Goal: Information Seeking & Learning: Learn about a topic

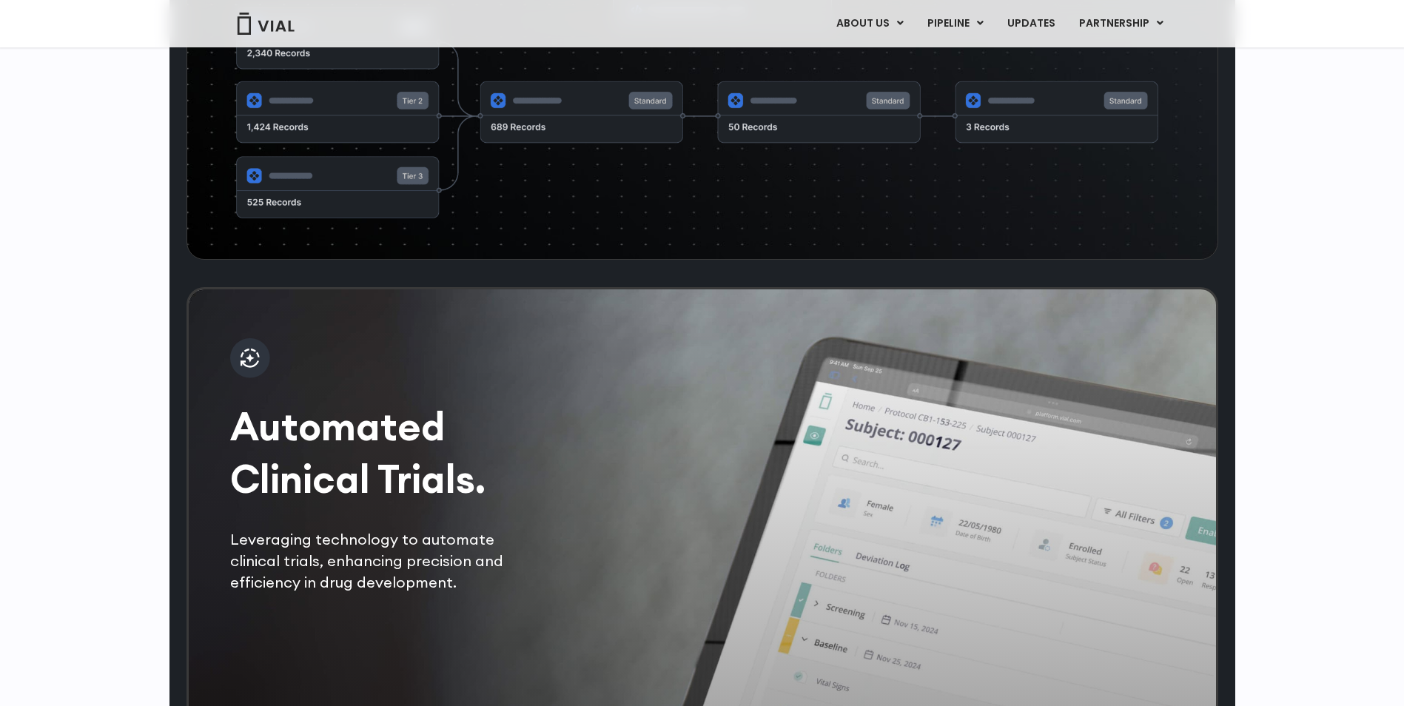
scroll to position [2592, 0]
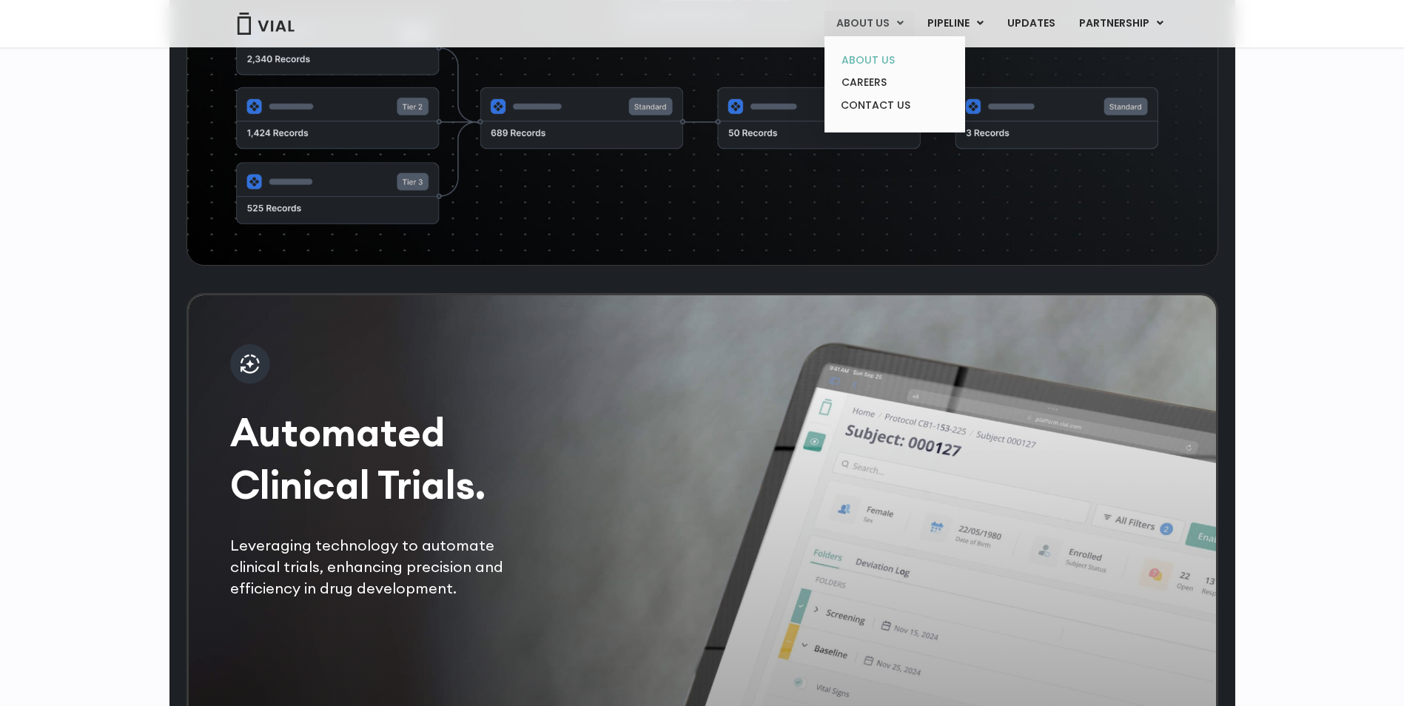
click at [882, 53] on link "ABOUT US" at bounding box center [894, 60] width 129 height 23
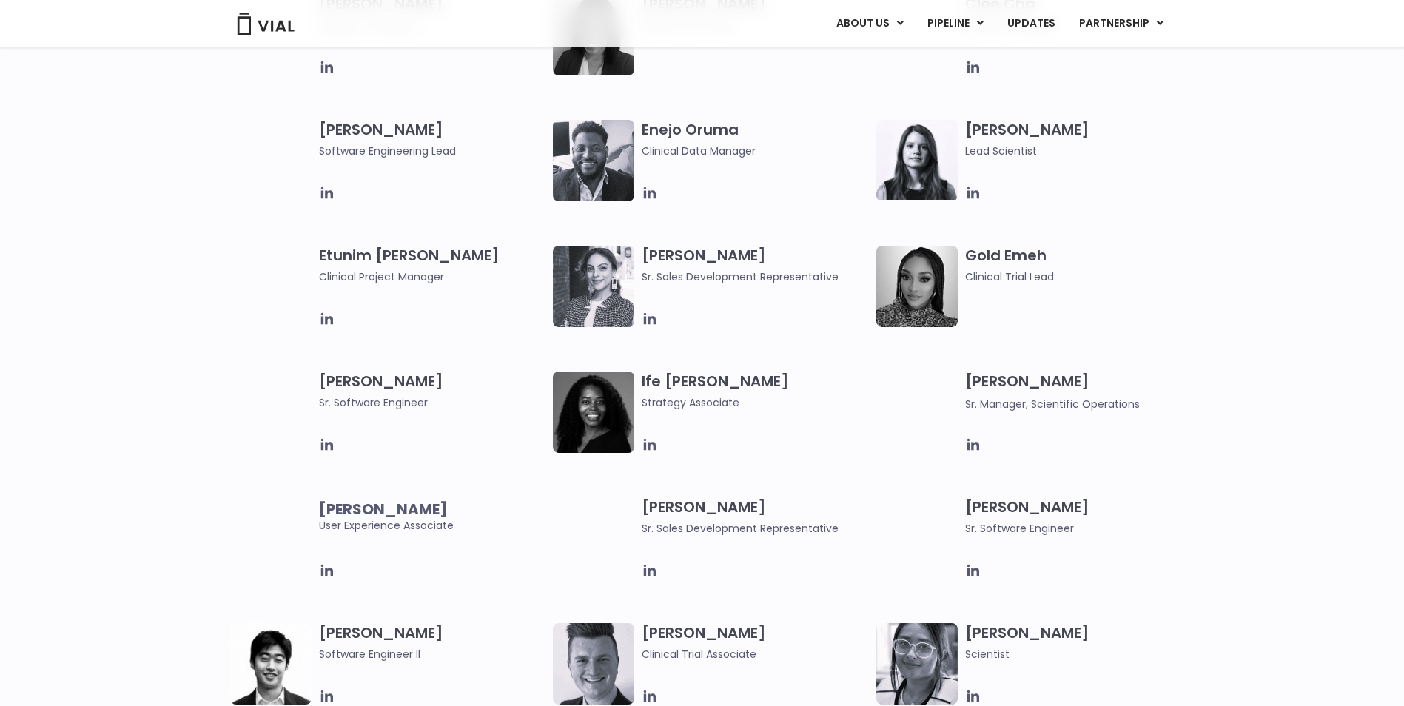
scroll to position [1184, 0]
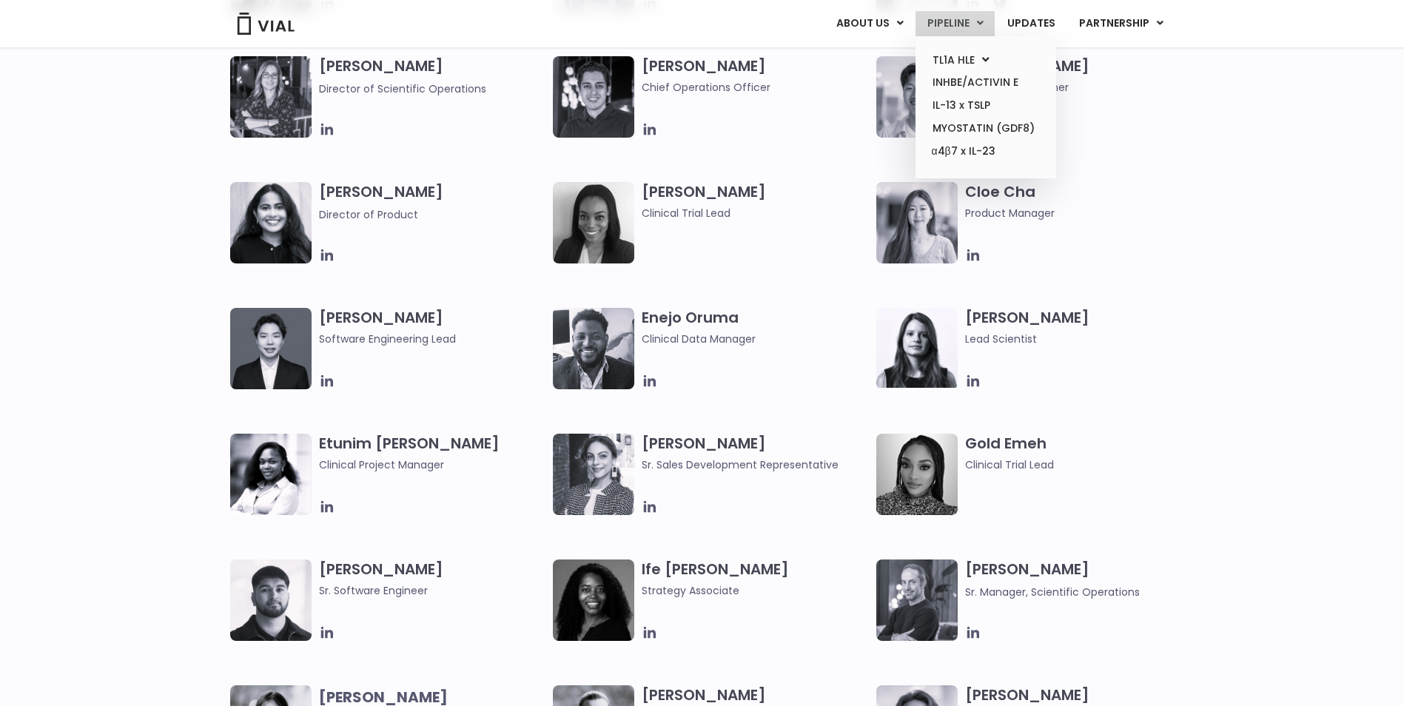
click at [938, 28] on link "PIPELINE" at bounding box center [954, 23] width 79 height 25
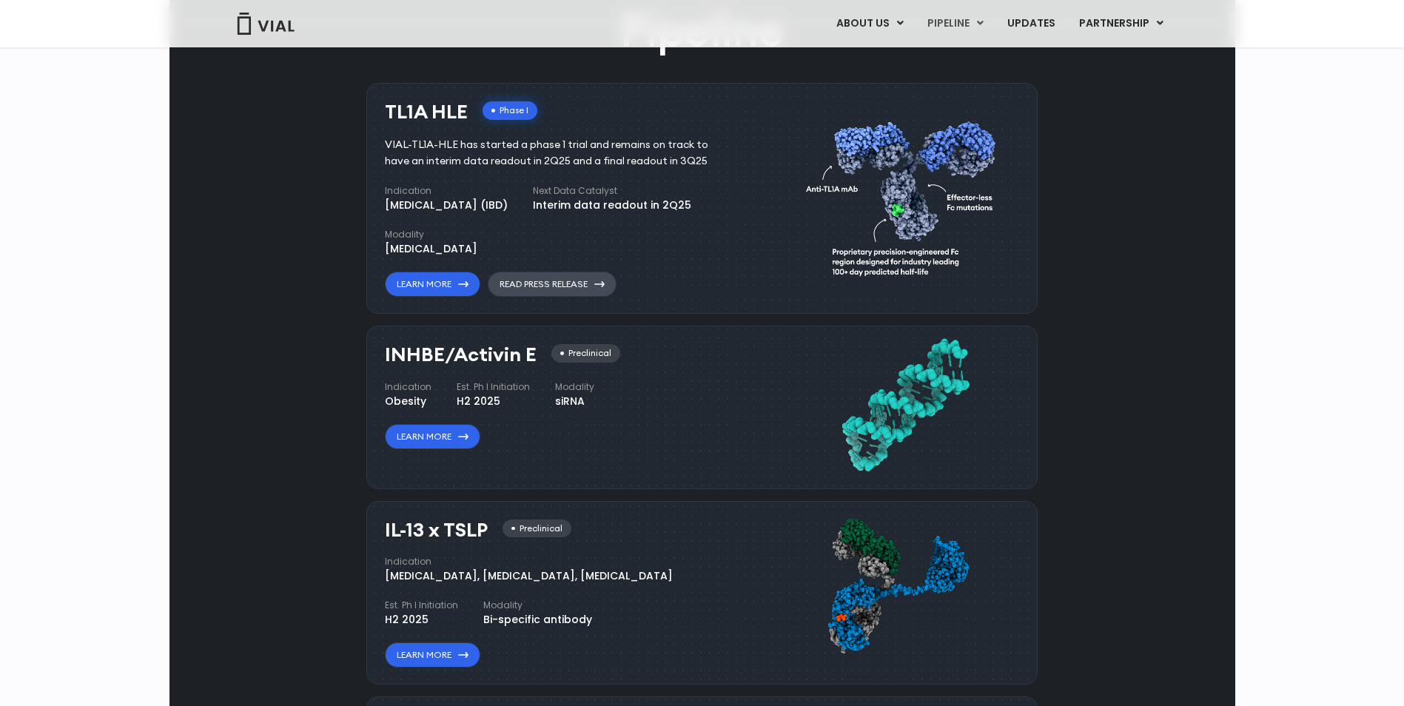
click at [530, 280] on link "Read Press Release" at bounding box center [552, 284] width 129 height 25
